Goal: Navigation & Orientation: Find specific page/section

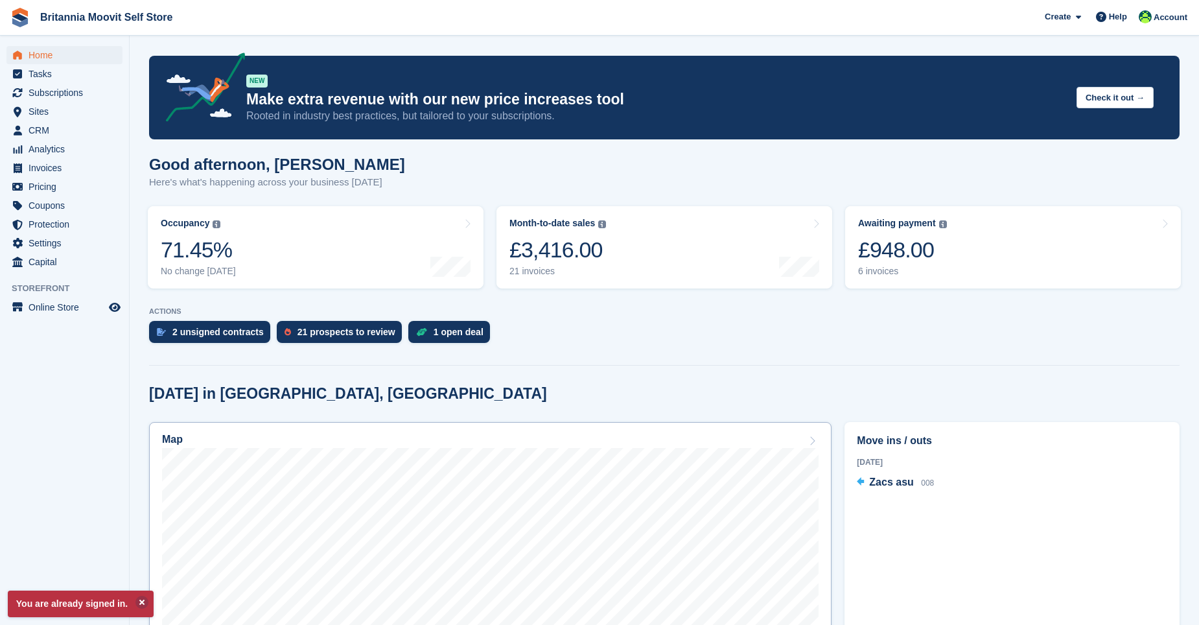
scroll to position [194, 0]
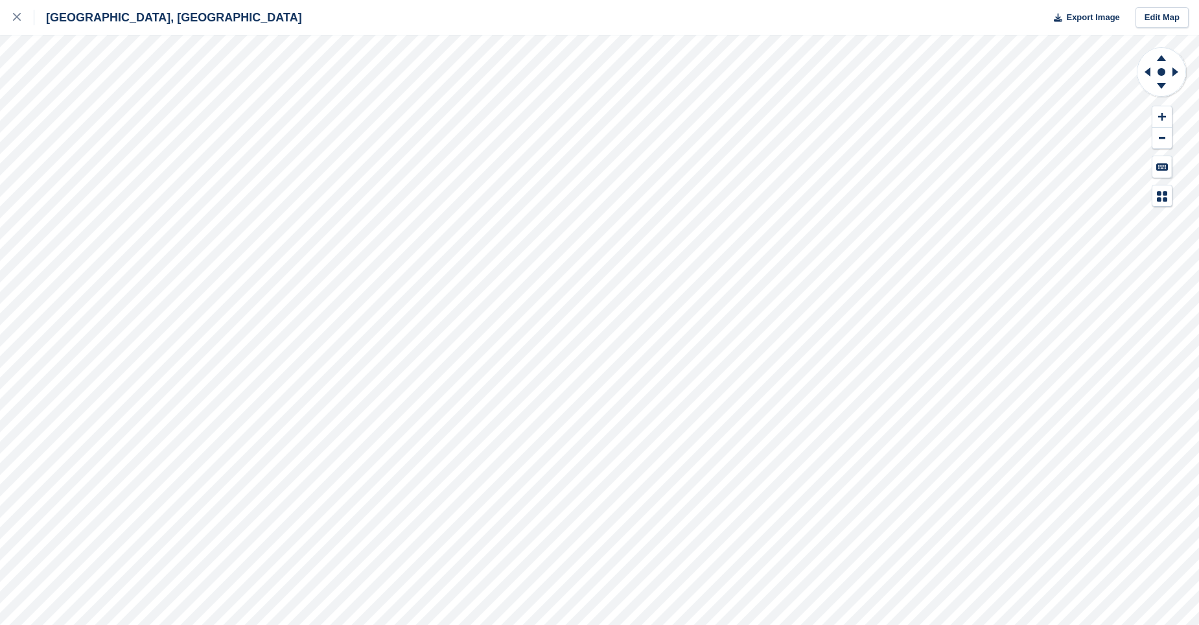
drag, startPoint x: 1130, startPoint y: 1, endPoint x: 923, endPoint y: 18, distance: 208.1
click at [923, 18] on div "Braintree, Essex Export Image Edit Map" at bounding box center [599, 17] width 1199 height 35
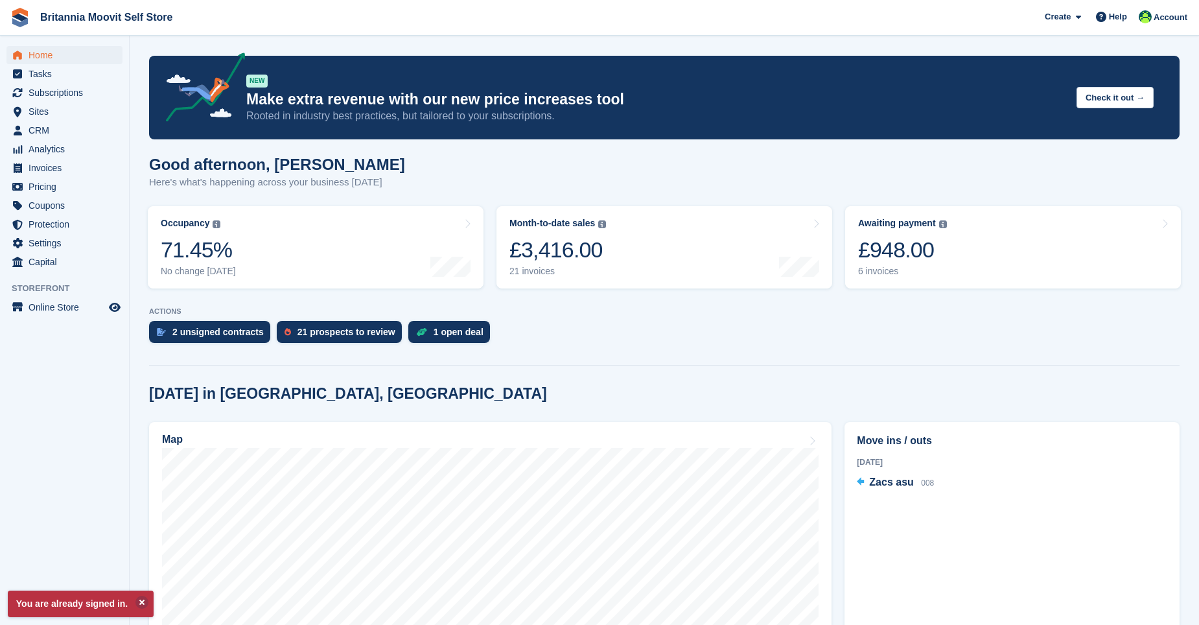
scroll to position [194, 0]
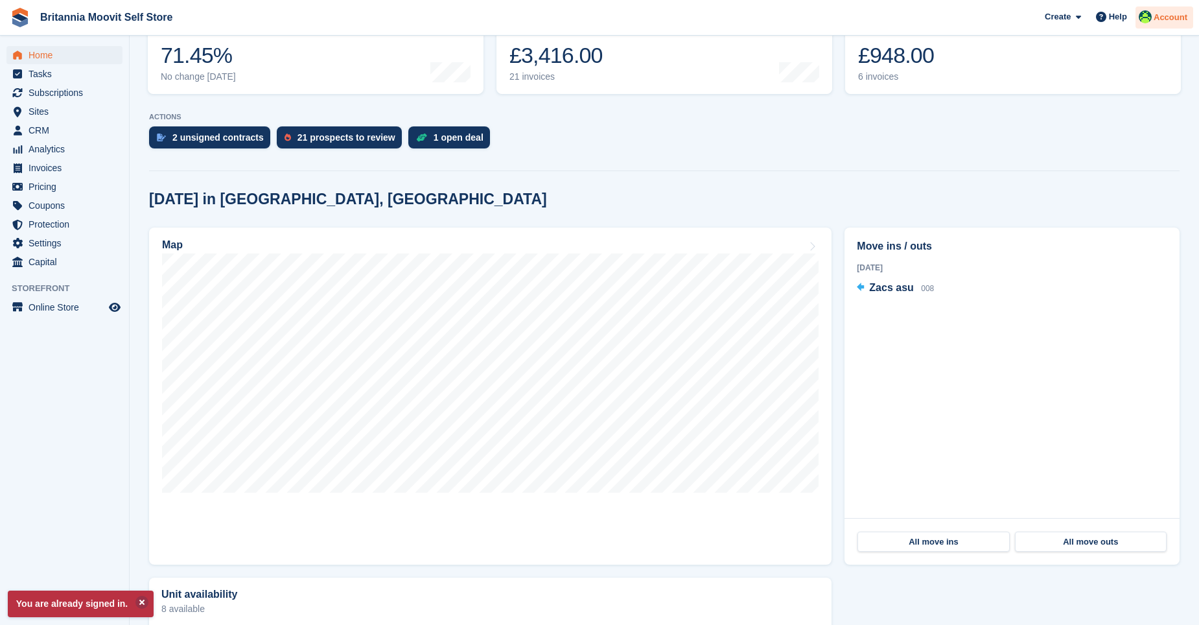
click at [1169, 18] on span "Account" at bounding box center [1171, 17] width 34 height 13
click at [1066, 134] on div "Logout" at bounding box center [1068, 131] width 30 height 14
